Goal: Task Accomplishment & Management: Complete application form

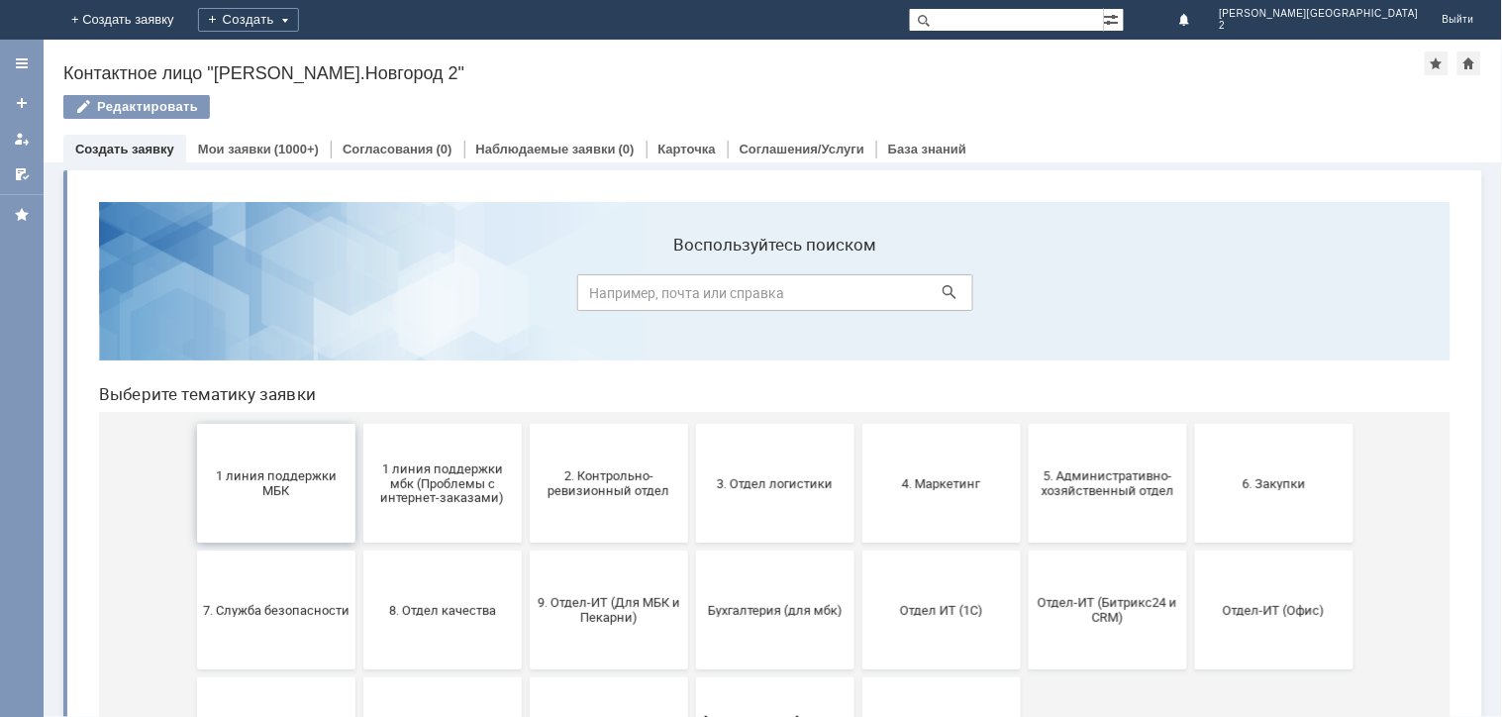
click at [286, 472] on span "1 линия поддержки МБК" at bounding box center [275, 482] width 147 height 30
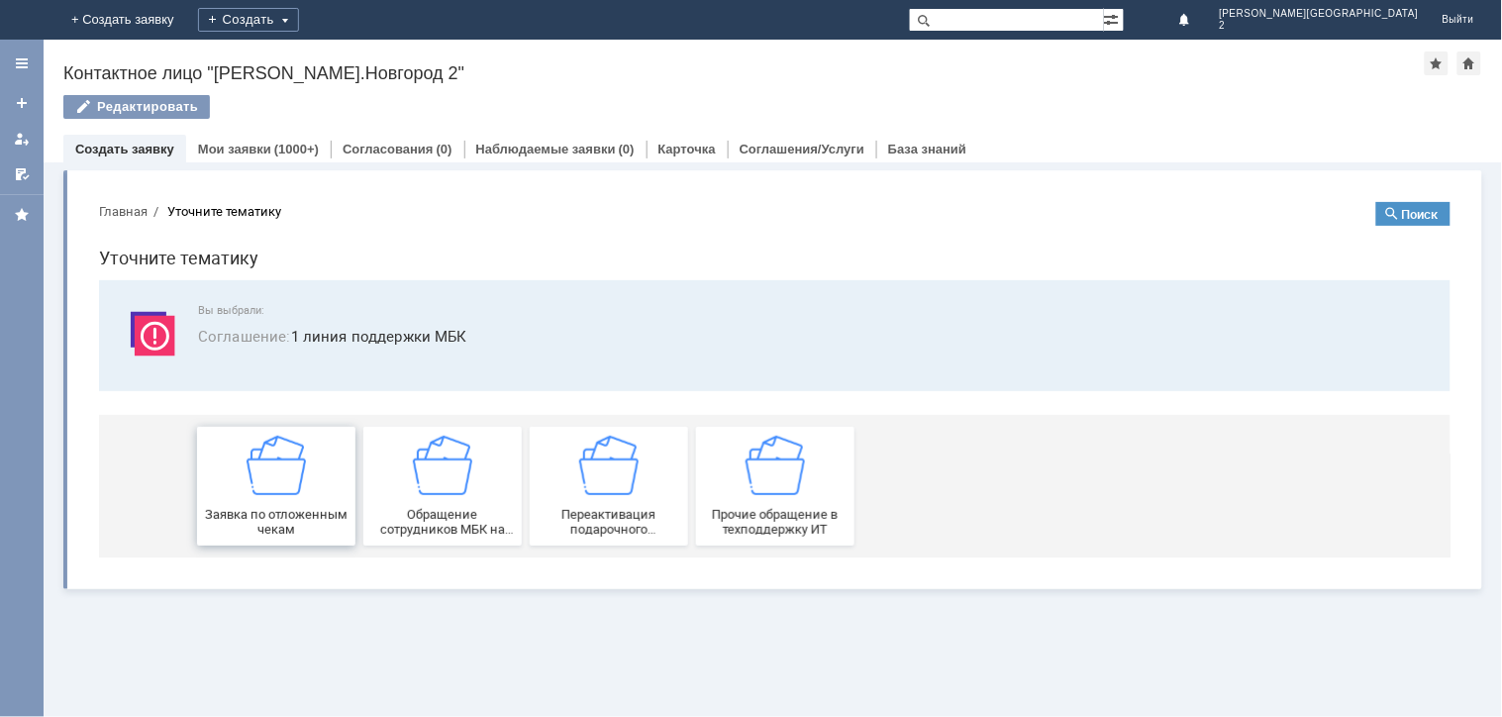
click at [295, 501] on div "Заявка по отложенным чекам" at bounding box center [275, 485] width 147 height 101
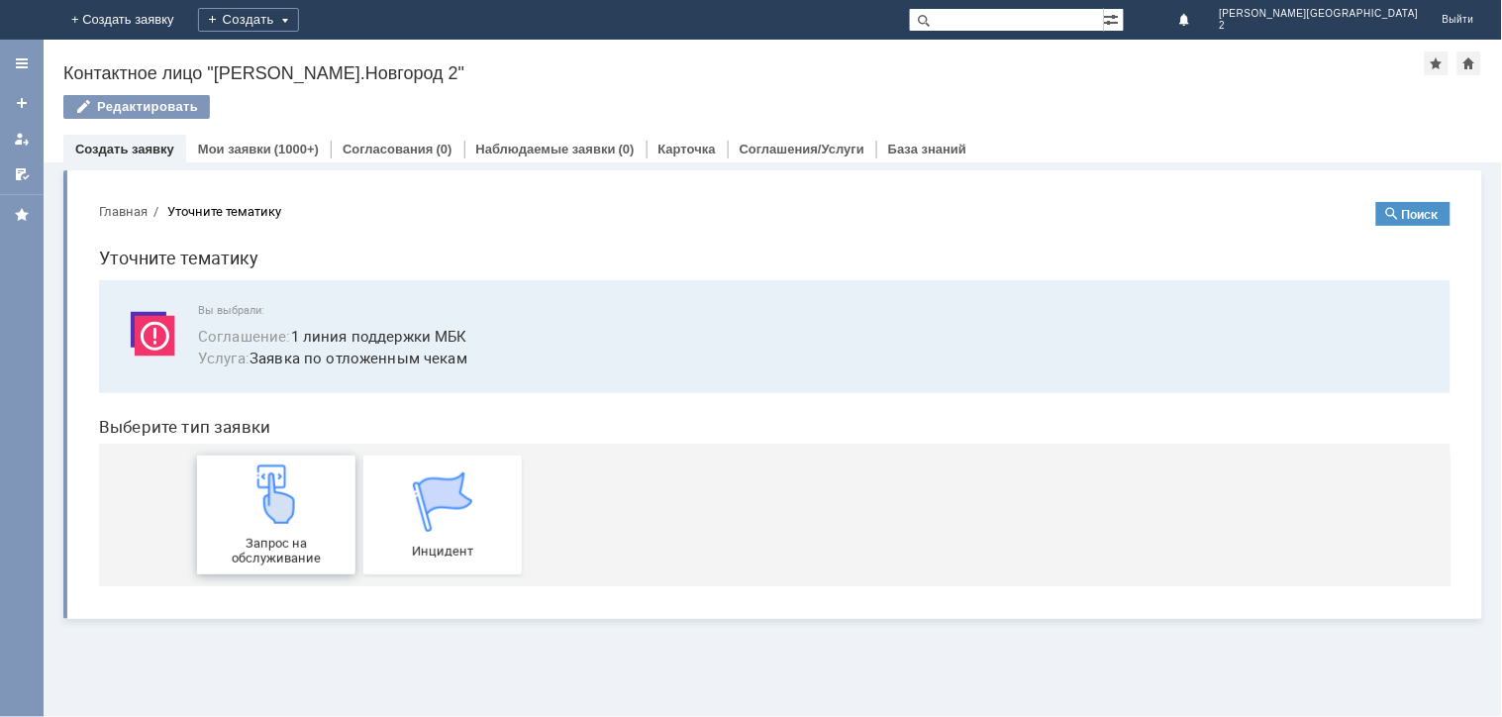
click at [295, 524] on div "Запрос на обслуживание" at bounding box center [275, 513] width 147 height 101
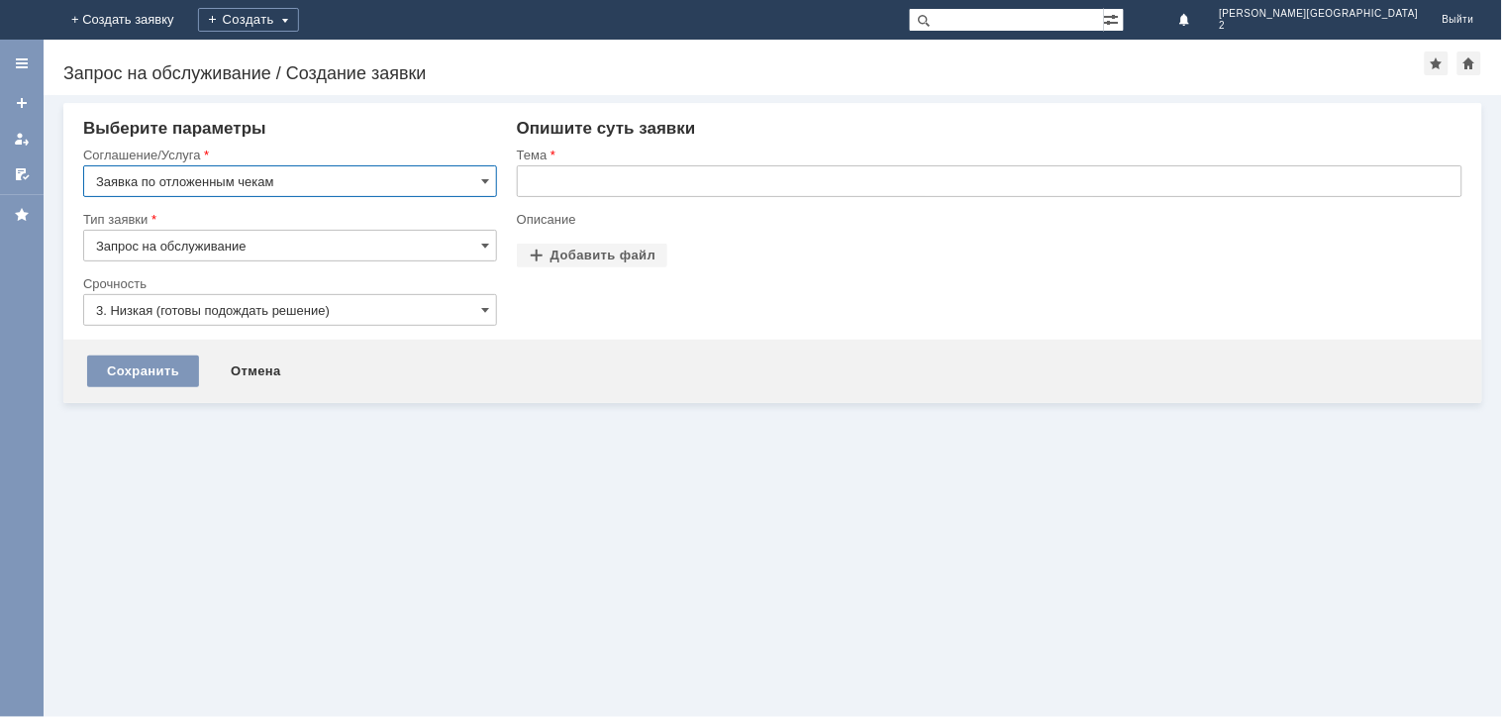
click at [559, 181] on input "text" at bounding box center [990, 181] width 946 height 32
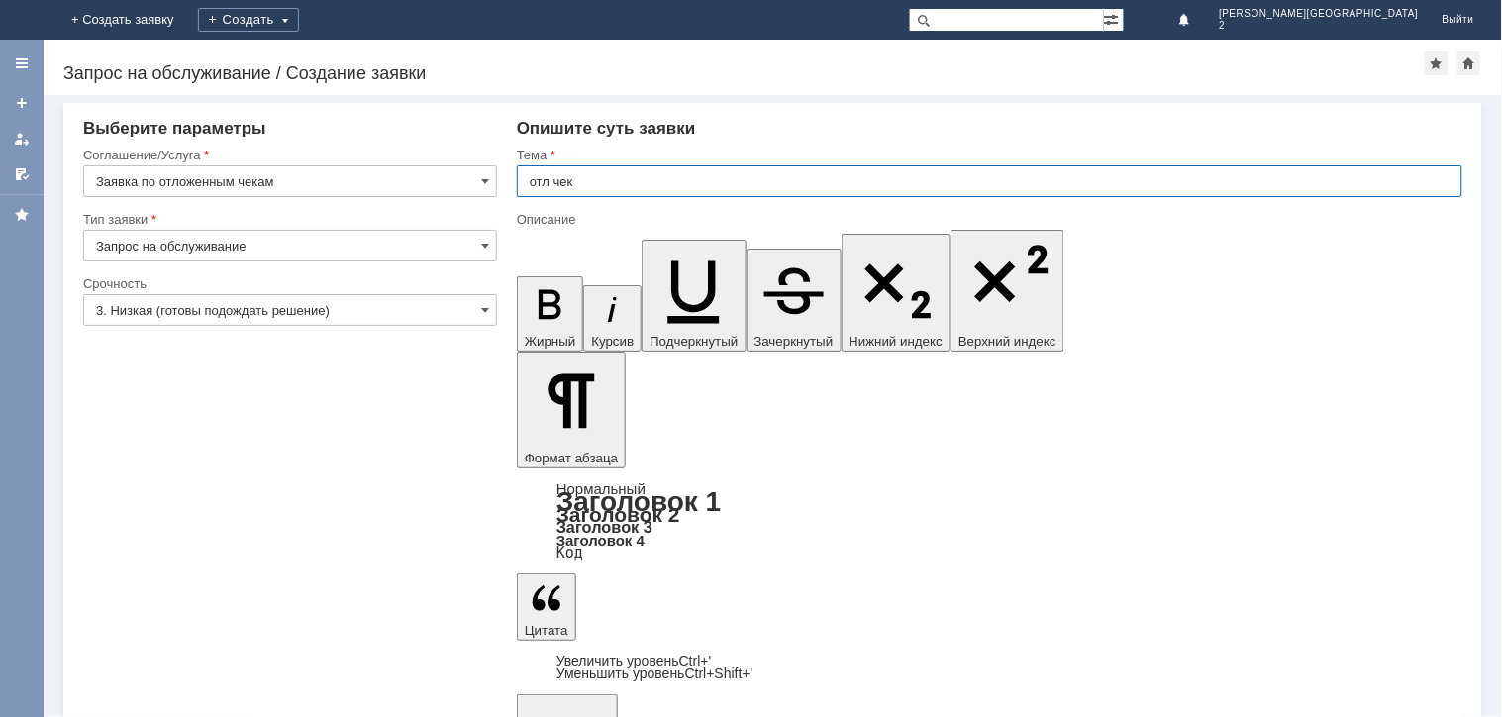
type input "отл чек"
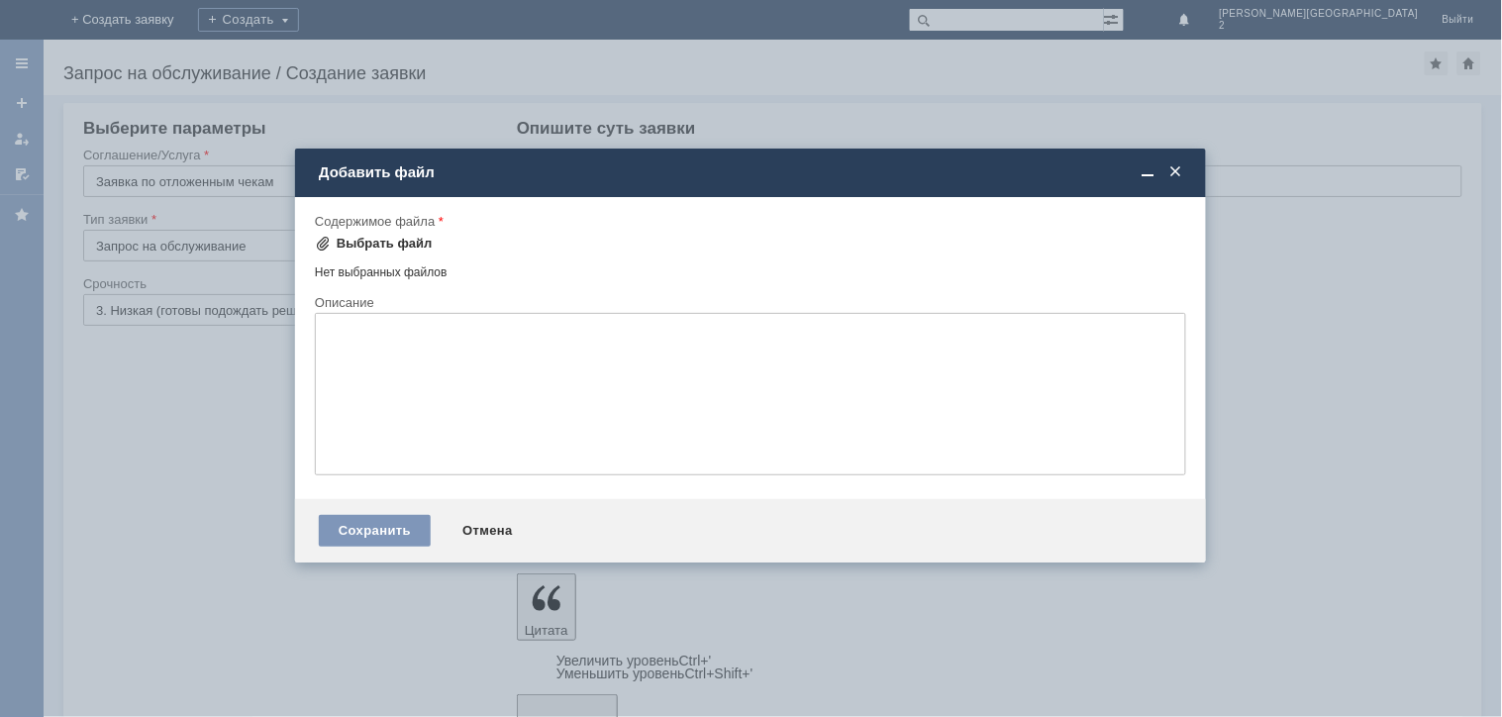
click at [362, 243] on div "Выбрать файл" at bounding box center [385, 244] width 96 height 16
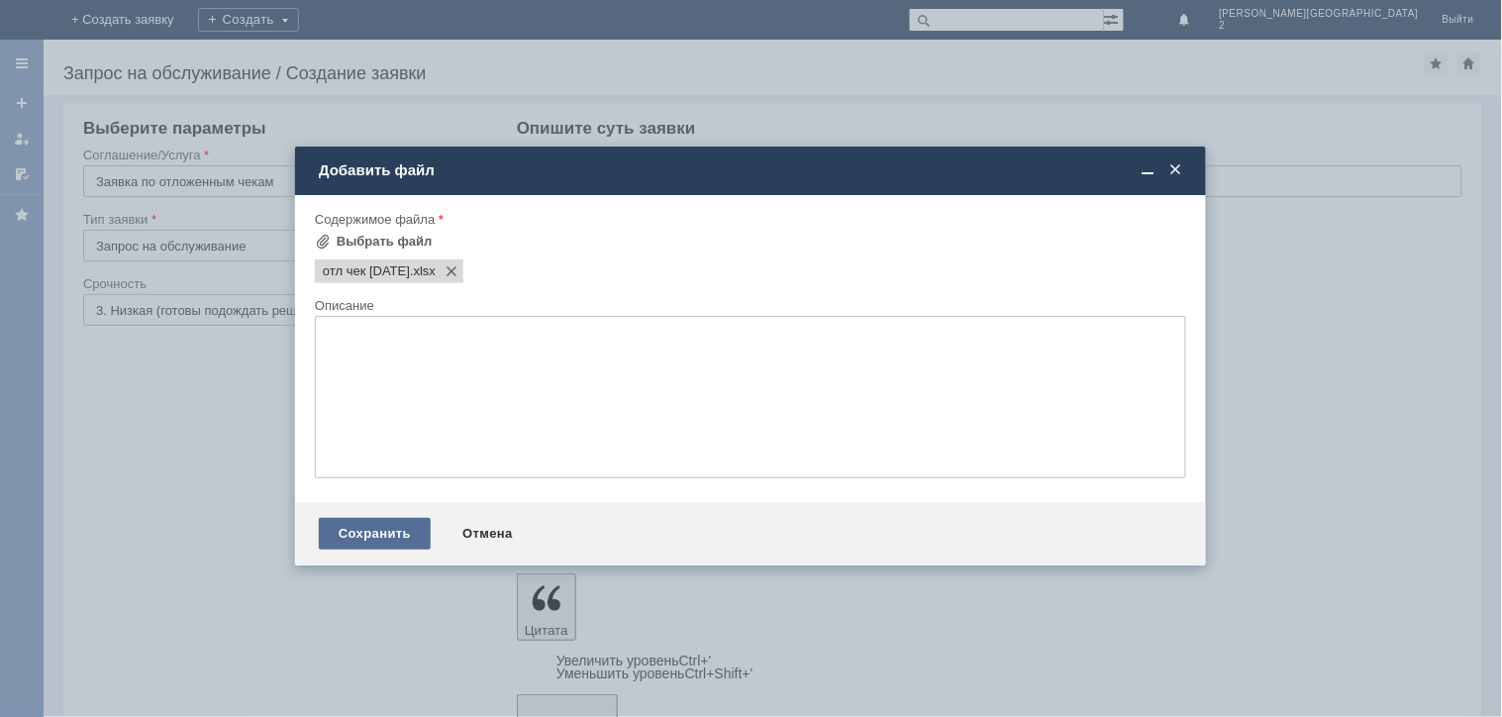
click at [400, 530] on div "Сохранить" at bounding box center [375, 534] width 112 height 32
